Goal: Find specific page/section: Find specific page/section

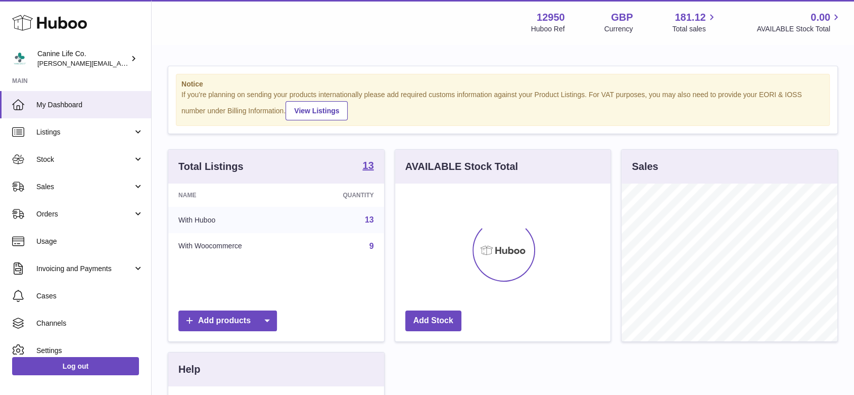
scroll to position [158, 215]
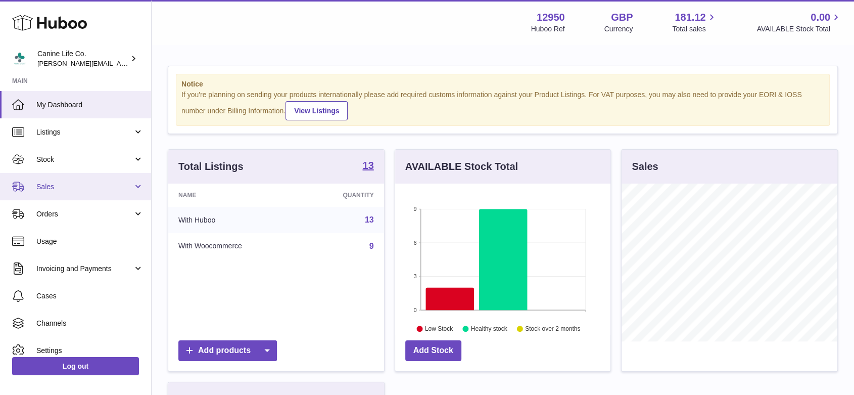
click at [88, 188] on span "Sales" at bounding box center [84, 187] width 97 height 10
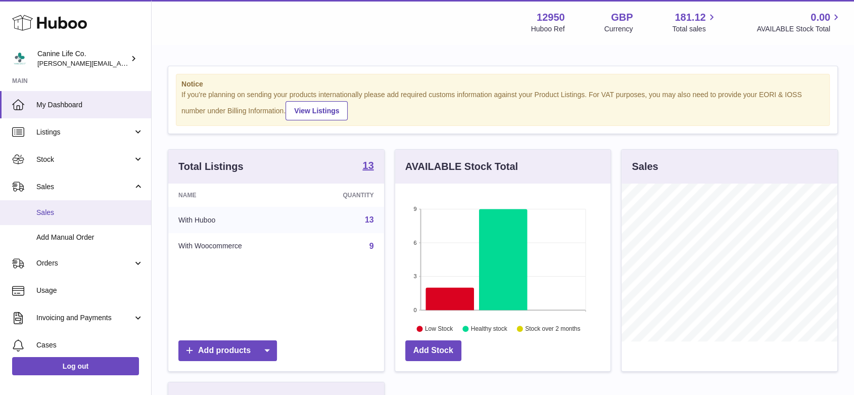
click at [93, 209] on span "Sales" at bounding box center [89, 213] width 107 height 10
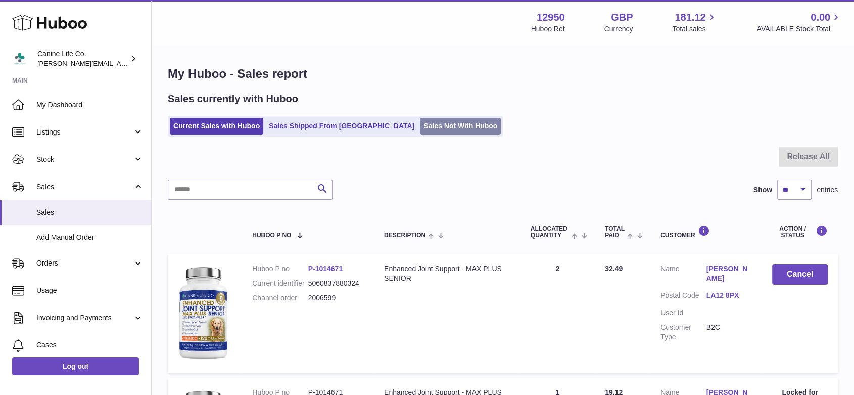
click at [420, 129] on link "Sales Not With Huboo" at bounding box center [460, 126] width 81 height 17
